Goal: Task Accomplishment & Management: Manage account settings

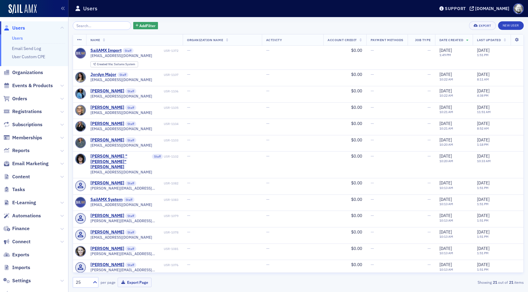
scroll to position [34, 0]
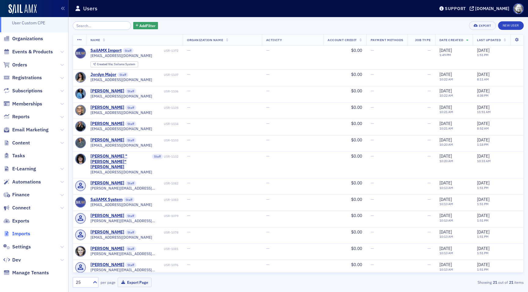
click at [18, 235] on span "Imports" at bounding box center [21, 234] width 18 height 7
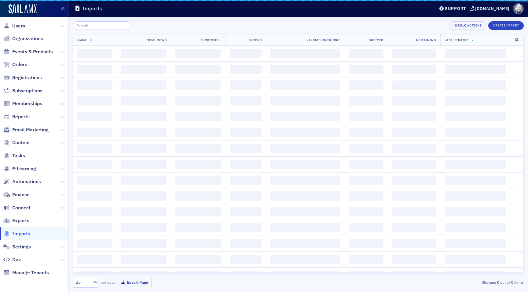
scroll to position [2, 0]
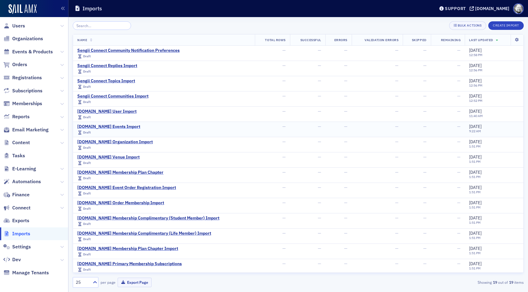
click at [102, 128] on div "[DOMAIN_NAME] Events Import" at bounding box center [108, 126] width 63 height 5
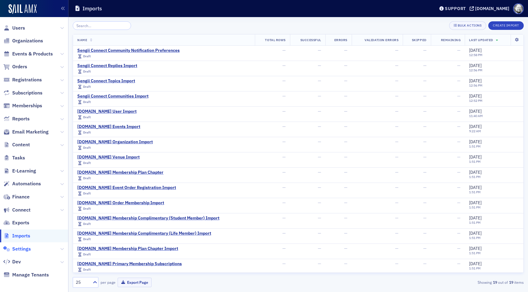
click at [22, 247] on span "Settings" at bounding box center [21, 249] width 19 height 7
select select "US"
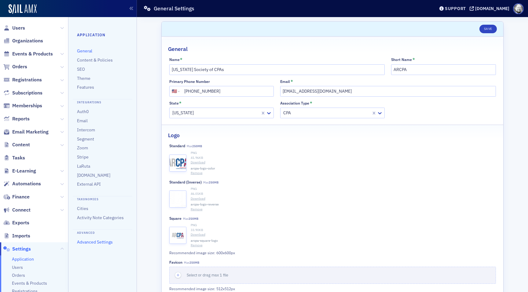
click at [92, 245] on link "Advanced Settings" at bounding box center [95, 242] width 36 height 5
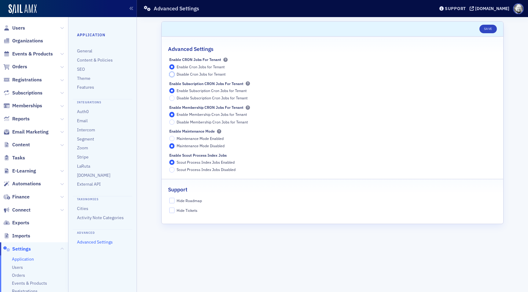
click at [173, 75] on input "Disable Cron Jobs for Tenant" at bounding box center [171, 74] width 5 height 5
click at [172, 170] on input "Scout Process Index Jobs Disabled" at bounding box center [171, 169] width 5 height 5
click at [488, 32] on button "Save" at bounding box center [487, 29] width 17 height 9
click at [489, 27] on button "Save" at bounding box center [487, 29] width 17 height 9
click at [208, 96] on span "Disable Subscription Cron Jobs for Tenant" at bounding box center [211, 98] width 71 height 5
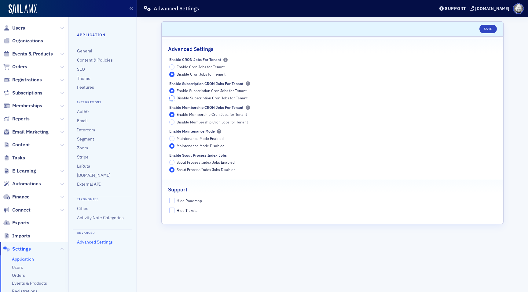
click at [175, 96] on input "Disable Subscription Cron Jobs for Tenant" at bounding box center [171, 98] width 5 height 5
click at [196, 120] on span "Disable Membership Cron Jobs for Tenant" at bounding box center [211, 122] width 71 height 5
click at [175, 120] on input "Disable Membership Cron Jobs for Tenant" at bounding box center [171, 122] width 5 height 5
click at [483, 28] on button "Save" at bounding box center [487, 29] width 17 height 9
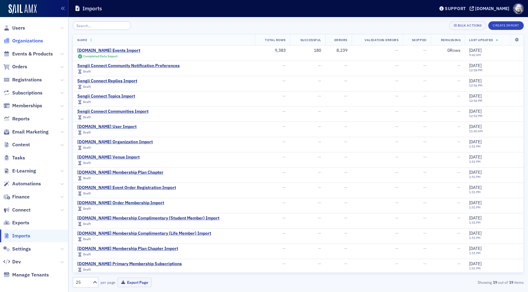
click at [30, 40] on span "Organizations" at bounding box center [27, 41] width 31 height 7
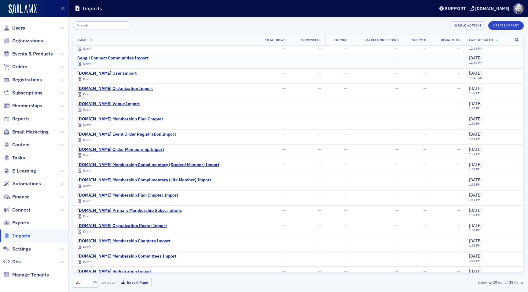
scroll to position [63, 0]
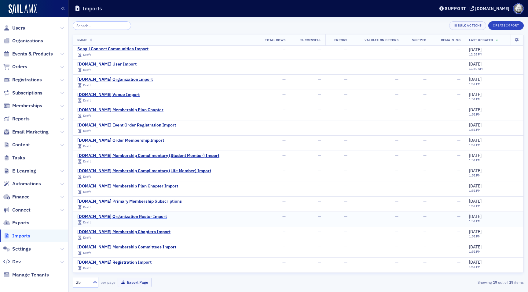
click at [129, 216] on div "Am.Net Organization Roster Import" at bounding box center [121, 216] width 89 height 5
click at [124, 79] on div "AM.Net Organization Import" at bounding box center [114, 79] width 75 height 5
click at [127, 80] on div "AM.Net Organization Import" at bounding box center [114, 79] width 75 height 5
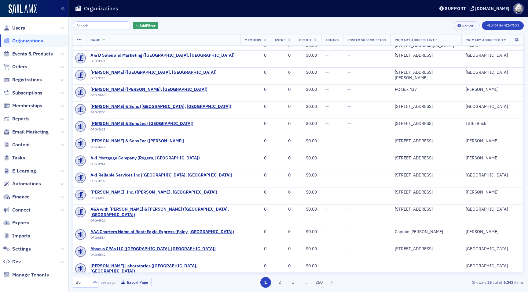
scroll to position [201, 0]
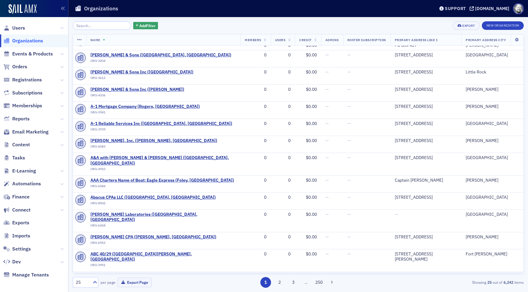
click at [100, 26] on input "search" at bounding box center [102, 25] width 58 height 9
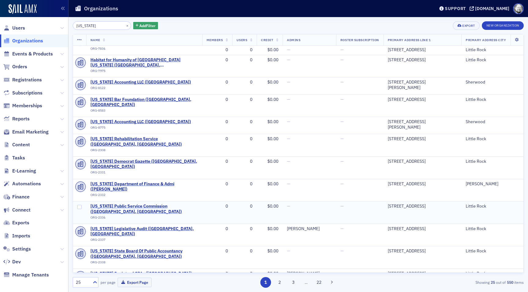
scroll to position [217, 0]
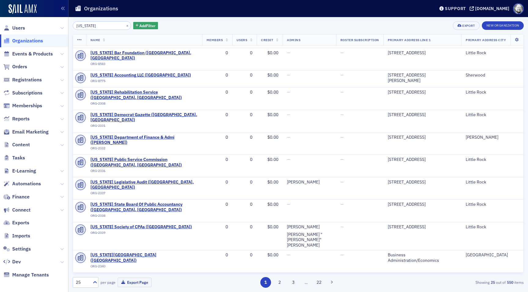
type input "[US_STATE]"
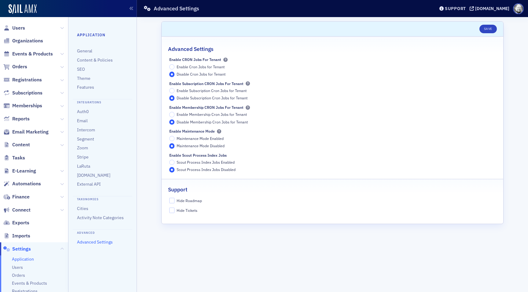
click at [195, 64] on div "Enable CRON Jobs for Tenant Enable Cron Jobs for Tenant Disable Cron Jobs for T…" at bounding box center [332, 67] width 326 height 20
click at [193, 67] on span "Enable Cron Jobs for Tenant" at bounding box center [200, 66] width 48 height 5
click at [175, 67] on input "Enable Cron Jobs for Tenant" at bounding box center [171, 66] width 5 height 5
click at [191, 91] on span "Enable Subscription Cron Jobs for Tenant" at bounding box center [211, 90] width 70 height 5
click at [175, 91] on input "Enable Subscription Cron Jobs for Tenant" at bounding box center [171, 90] width 5 height 5
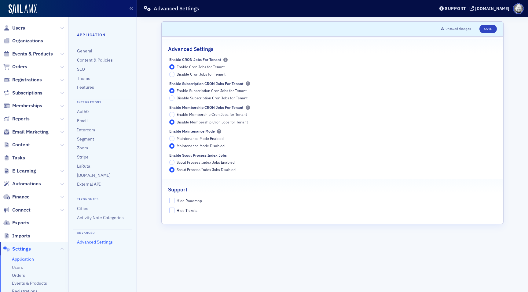
click at [188, 115] on span "Enable Membership Cron Jobs for Tenant" at bounding box center [211, 114] width 70 height 5
click at [175, 115] on input "Enable Membership Cron Jobs for Tenant" at bounding box center [171, 114] width 5 height 5
click at [187, 162] on span "Scout Process Index Jobs Enabled" at bounding box center [205, 162] width 58 height 5
click at [175, 162] on input "Scout Process Index Jobs Enabled" at bounding box center [171, 162] width 5 height 5
click at [489, 30] on button "Save" at bounding box center [487, 29] width 17 height 9
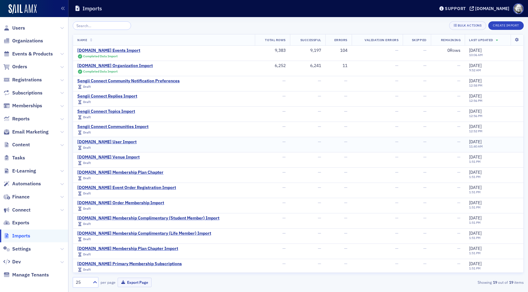
click at [165, 140] on div "Am.Net User Import Draft" at bounding box center [163, 145] width 173 height 11
click at [104, 25] on input "search" at bounding box center [102, 25] width 58 height 9
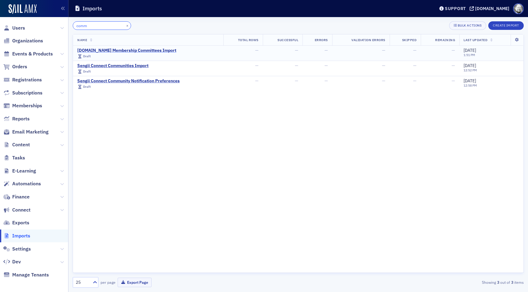
type input "comm"
click at [117, 52] on div "Am.Net Membership Committees Import" at bounding box center [126, 50] width 99 height 5
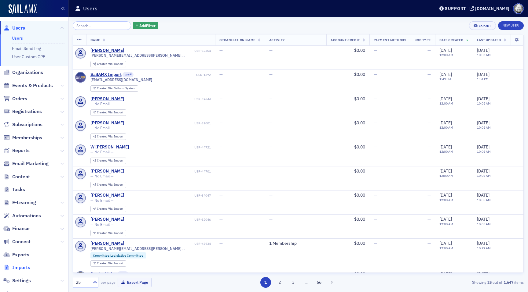
click at [21, 266] on span "Imports" at bounding box center [21, 268] width 18 height 7
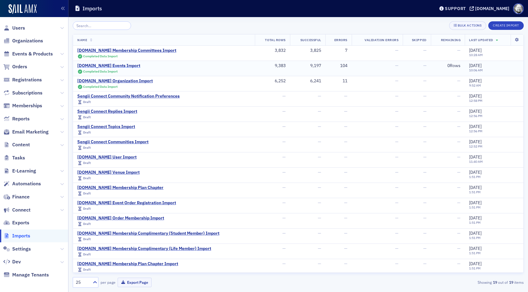
click at [109, 68] on div "AM.Net Events Import" at bounding box center [108, 65] width 63 height 5
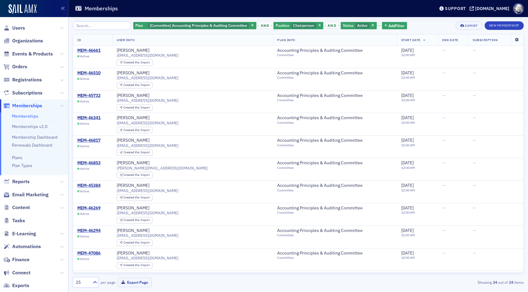
click at [516, 39] on icon at bounding box center [516, 40] width 13 height 4
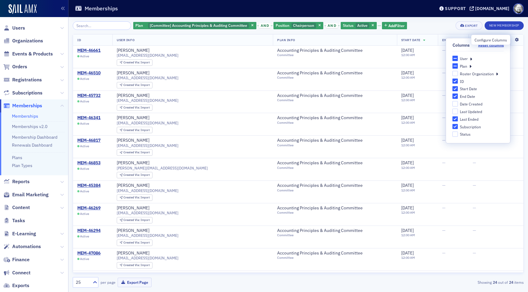
click at [516, 39] on icon at bounding box center [516, 40] width 13 height 4
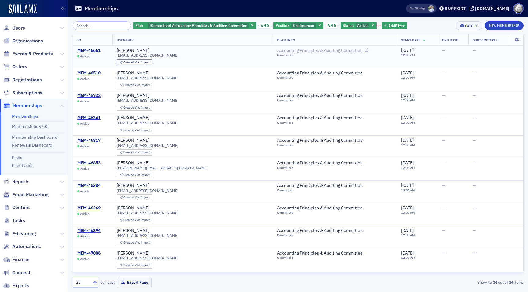
click at [277, 51] on link "Accounting Principles & Auditing Committee" at bounding box center [322, 50] width 91 height 5
click at [251, 26] on icon "button" at bounding box center [252, 25] width 2 height 3
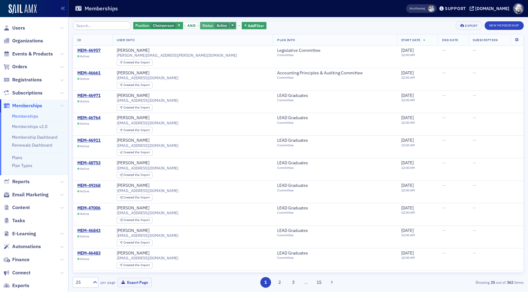
click at [231, 25] on icon "button" at bounding box center [232, 25] width 2 height 3
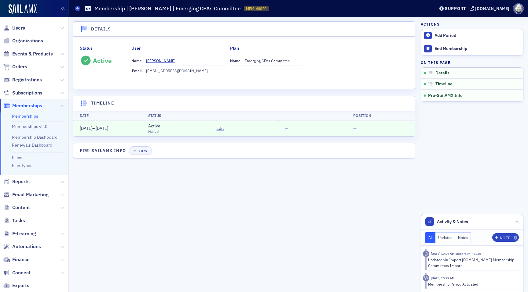
click at [224, 234] on div "Details Status Active User Name [PERSON_NAME] Email [EMAIL_ADDRESS][DOMAIN_NAME…" at bounding box center [244, 154] width 342 height 267
